Goal: Navigation & Orientation: Find specific page/section

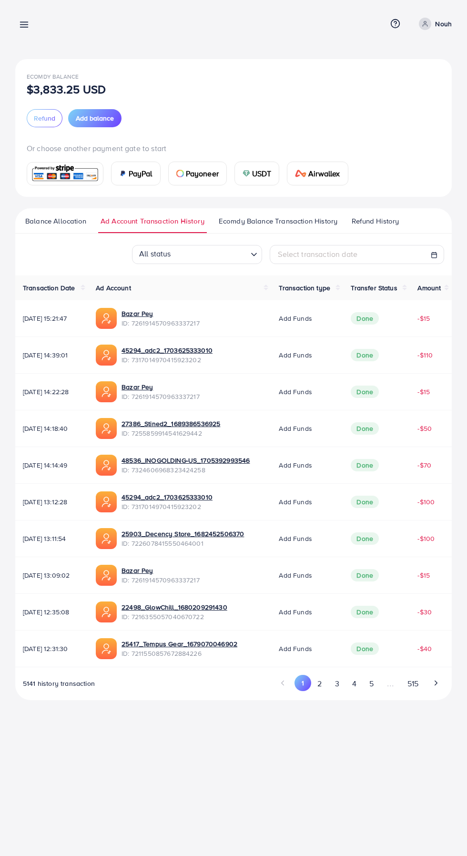
click at [27, 19] on link at bounding box center [22, 24] width 14 height 12
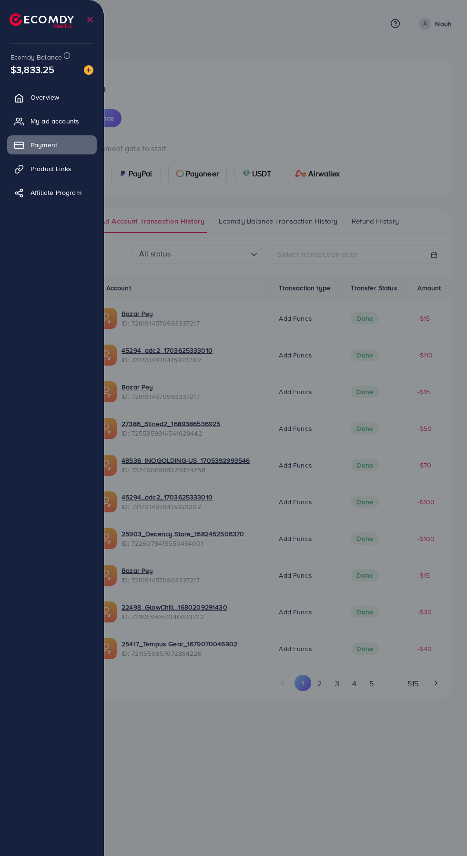
click at [34, 124] on span "My ad accounts" at bounding box center [54, 121] width 49 height 10
